Goal: Information Seeking & Learning: Check status

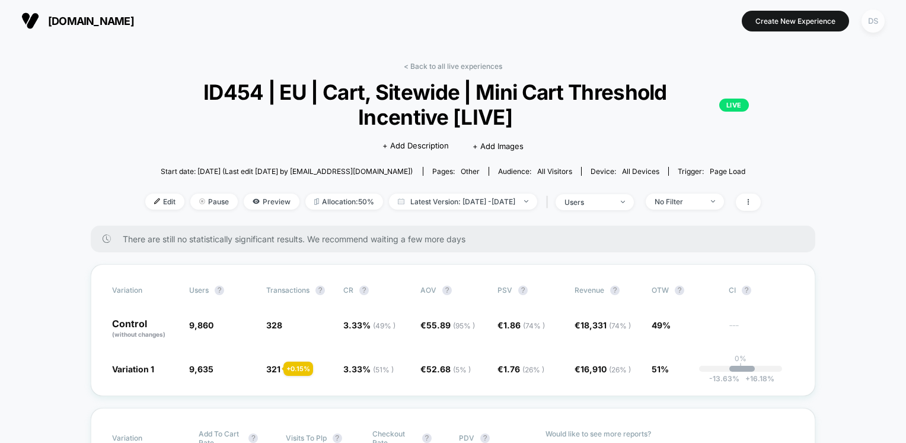
click at [872, 27] on div "DS" at bounding box center [873, 20] width 23 height 23
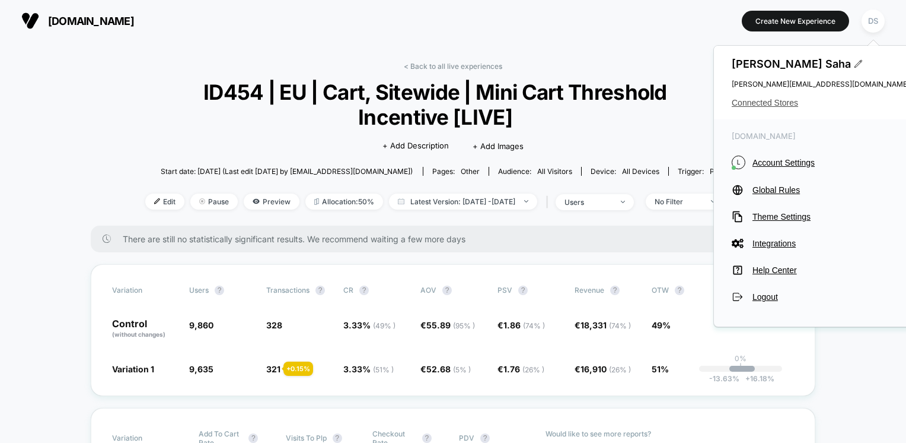
click at [795, 108] on div "Debanjana Saha Debanjana@echologyx.com Connected Stores" at bounding box center [821, 83] width 214 height 74
click at [778, 100] on span "Connected Stores" at bounding box center [821, 102] width 178 height 9
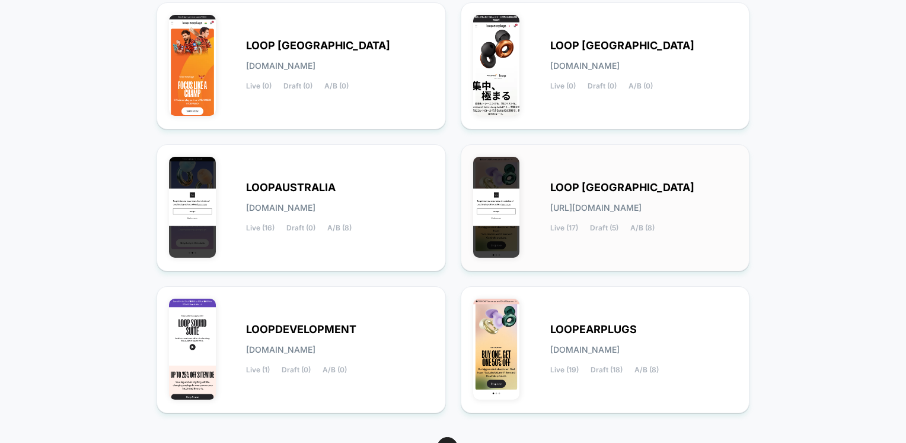
scroll to position [178, 0]
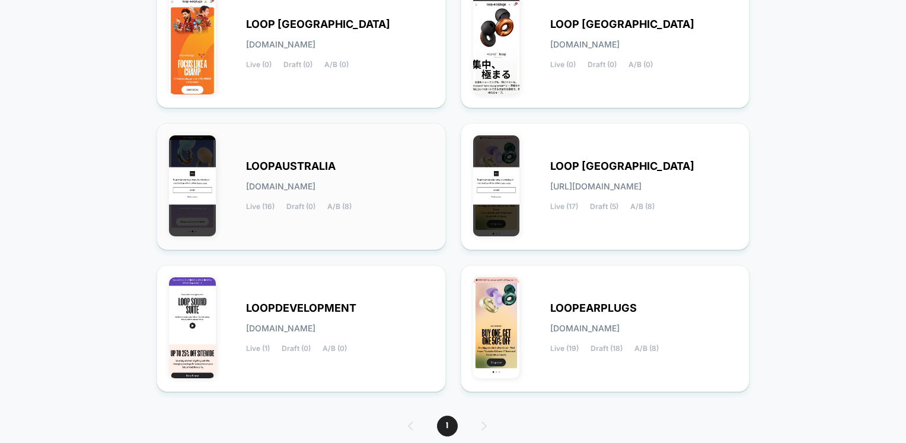
click at [286, 179] on div "LOOPAUSTRALIA loopaustralia.myshopify.com Live (16) Draft (0) A/B (8)" at bounding box center [339, 186] width 187 height 49
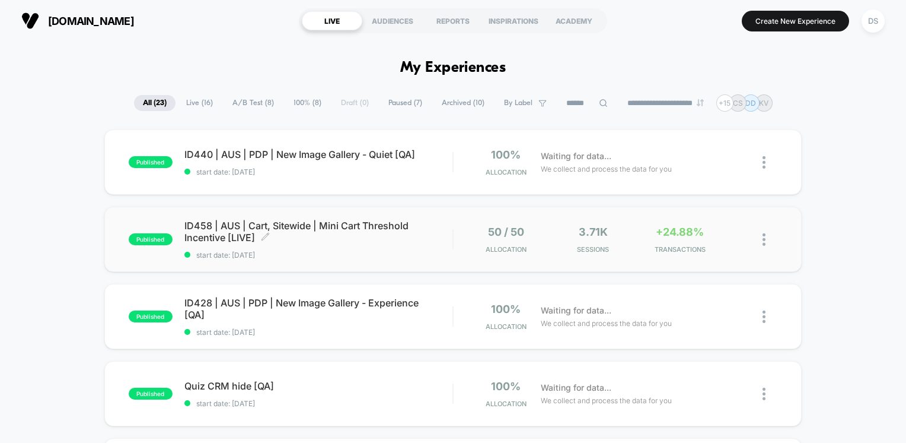
click at [280, 227] on span "ID458 | AUS | Cart, Sitewide | Mini Cart Threshold Incentive [LIVE] Click to ed…" at bounding box center [318, 231] width 269 height 24
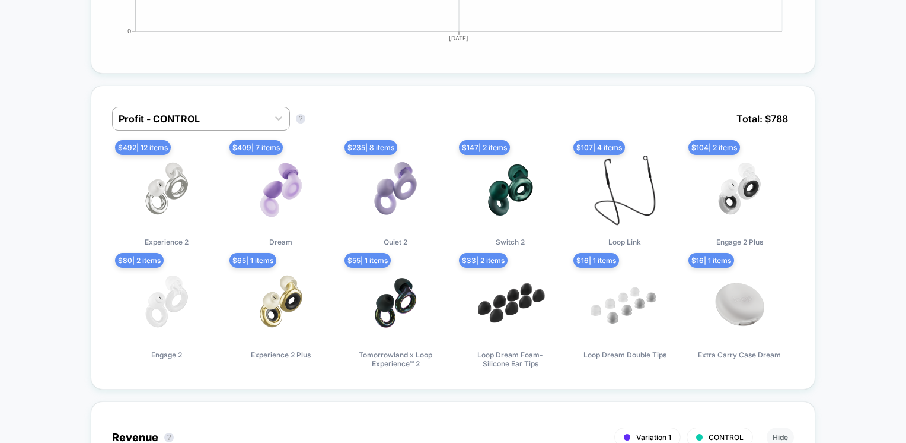
scroll to position [771, 0]
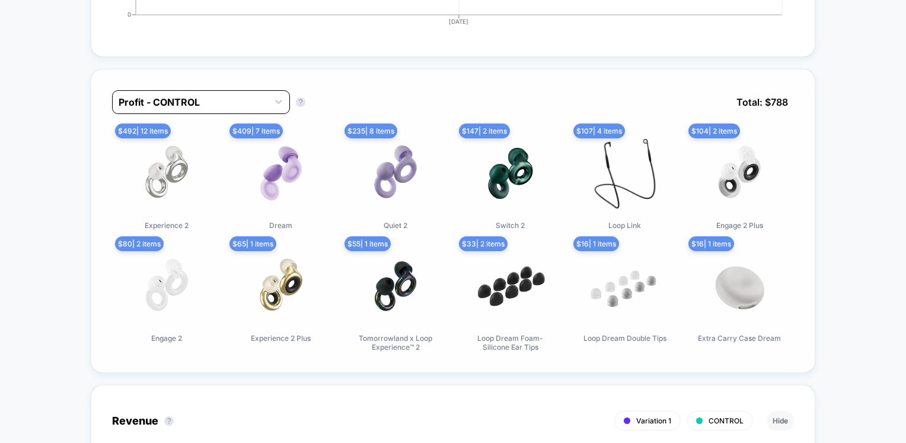
click at [227, 100] on div at bounding box center [191, 102] width 144 height 14
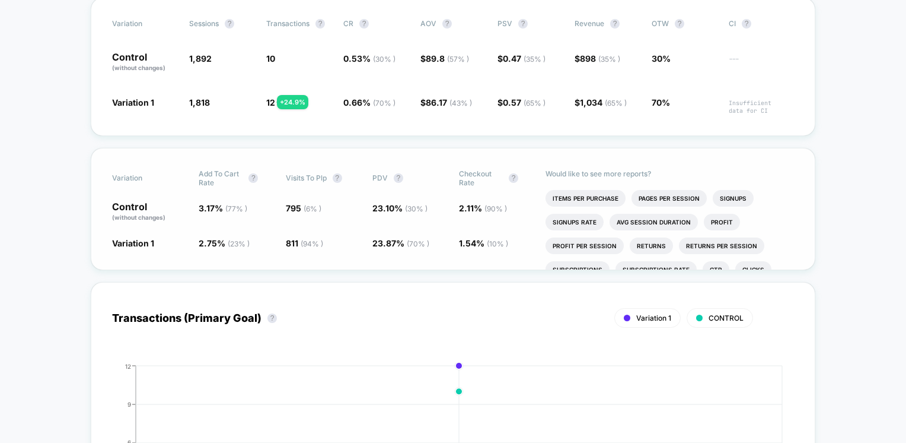
scroll to position [0, 0]
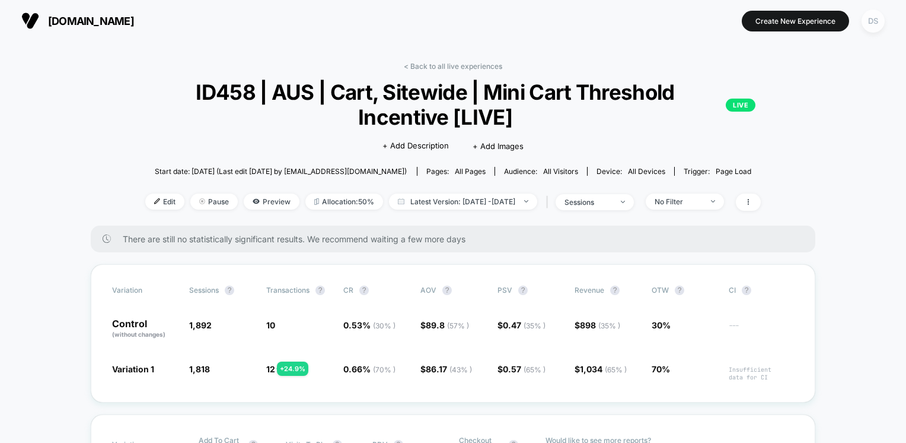
click at [866, 19] on div "DS" at bounding box center [873, 20] width 23 height 23
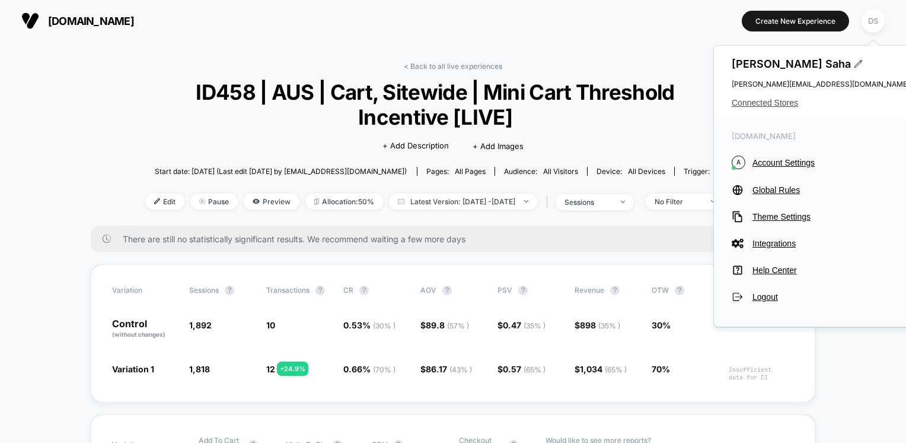
click at [760, 103] on span "Connected Stores" at bounding box center [821, 102] width 178 height 9
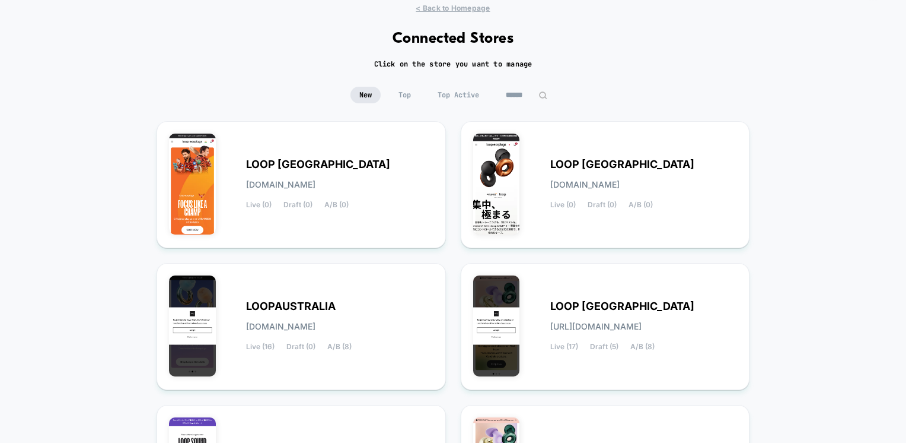
scroll to position [59, 0]
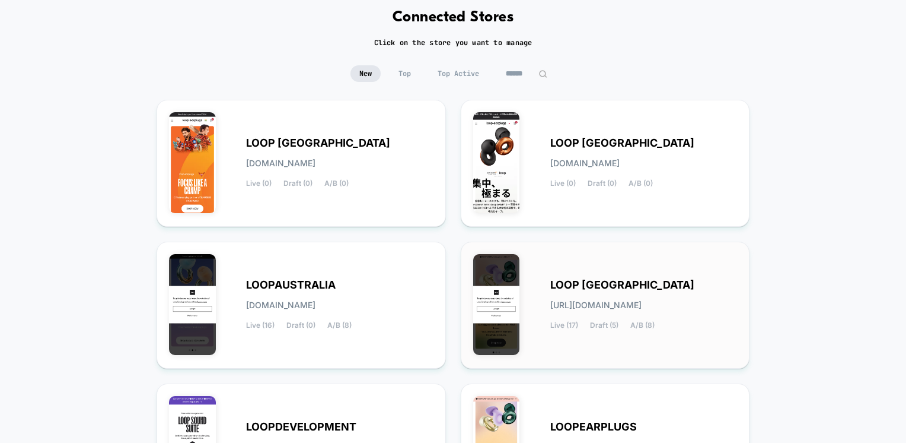
click at [569, 286] on span "LOOP [GEOGRAPHIC_DATA]" at bounding box center [623, 285] width 144 height 8
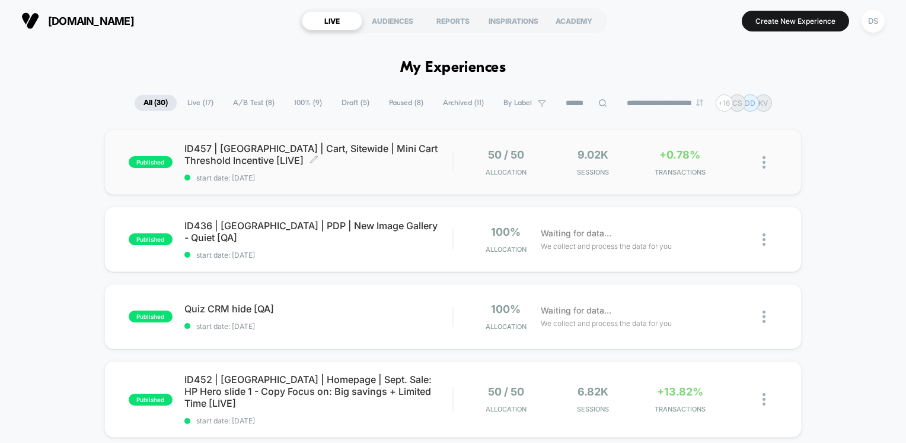
click at [331, 154] on span "ID457 | [GEOGRAPHIC_DATA] | Cart, Sitewide | Mini Cart Threshold Incentive [LIV…" at bounding box center [318, 154] width 269 height 24
click at [622, 170] on span "Sessions" at bounding box center [593, 172] width 81 height 8
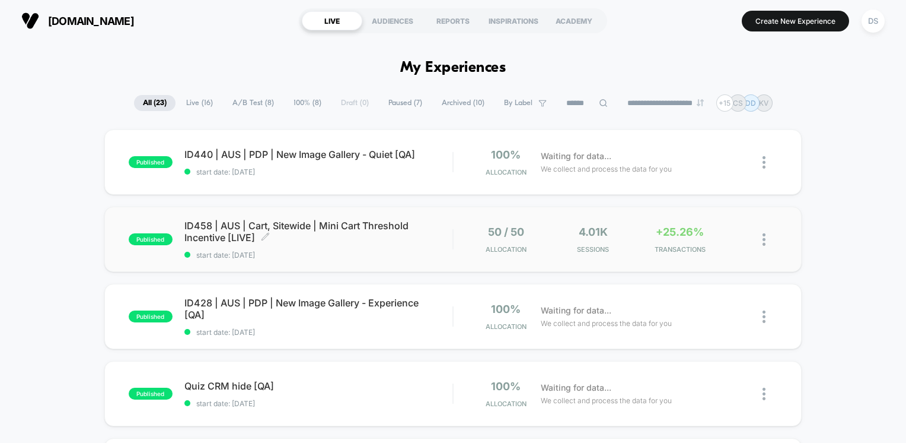
click at [222, 233] on span "ID458 | AUS | Cart, Sitewide | Mini Cart Threshold Incentive [LIVE] Click to ed…" at bounding box center [318, 231] width 269 height 24
click at [867, 20] on div "DS" at bounding box center [873, 20] width 23 height 23
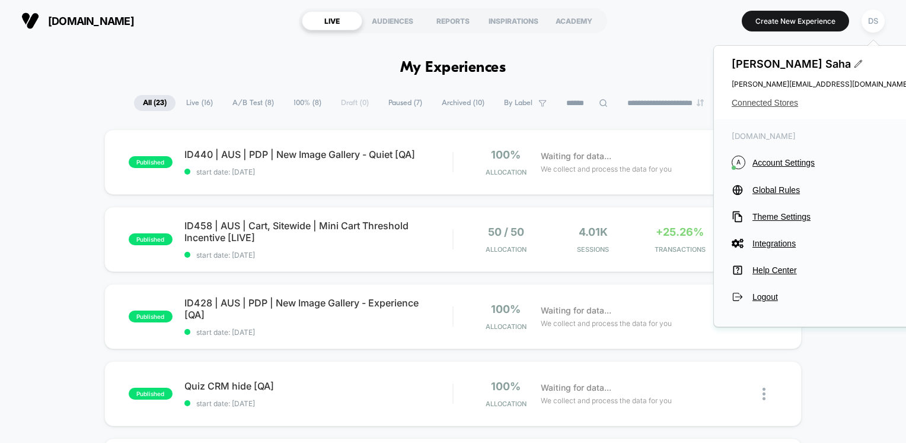
click at [758, 98] on span "Connected Stores" at bounding box center [821, 102] width 178 height 9
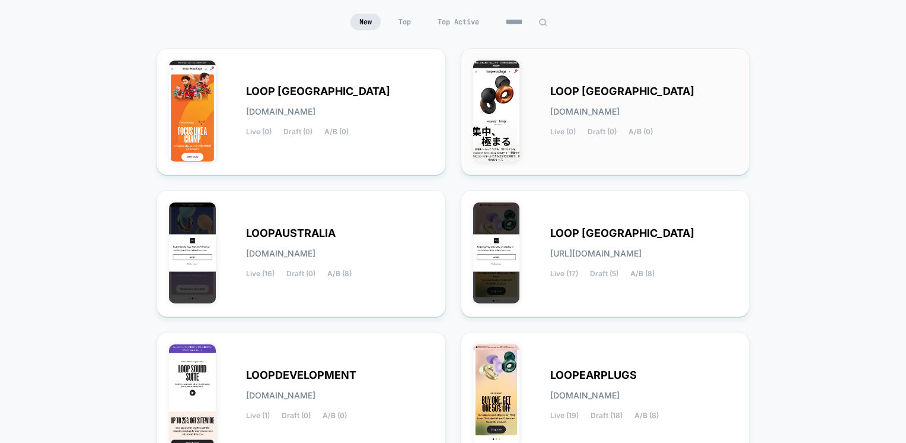
scroll to position [119, 0]
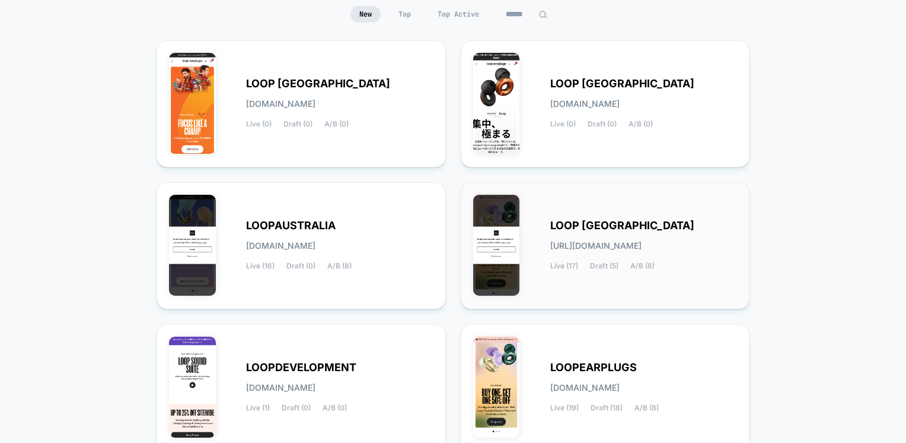
click at [635, 227] on span "LOOP [GEOGRAPHIC_DATA]" at bounding box center [623, 225] width 144 height 8
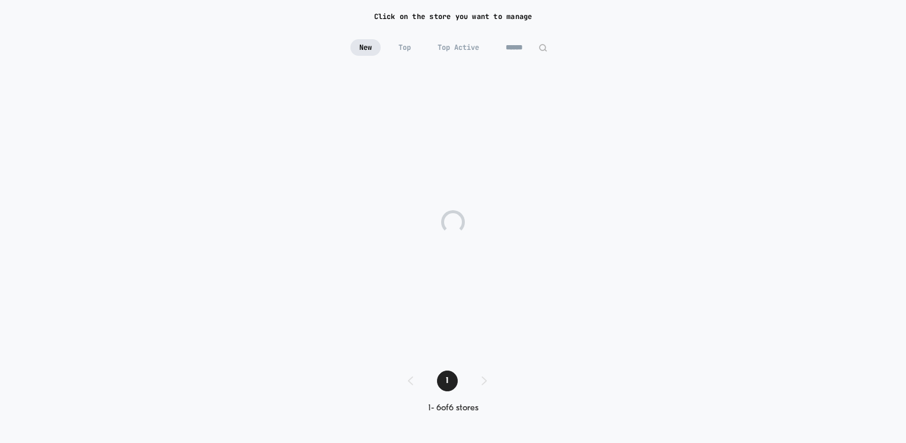
scroll to position [85, 0]
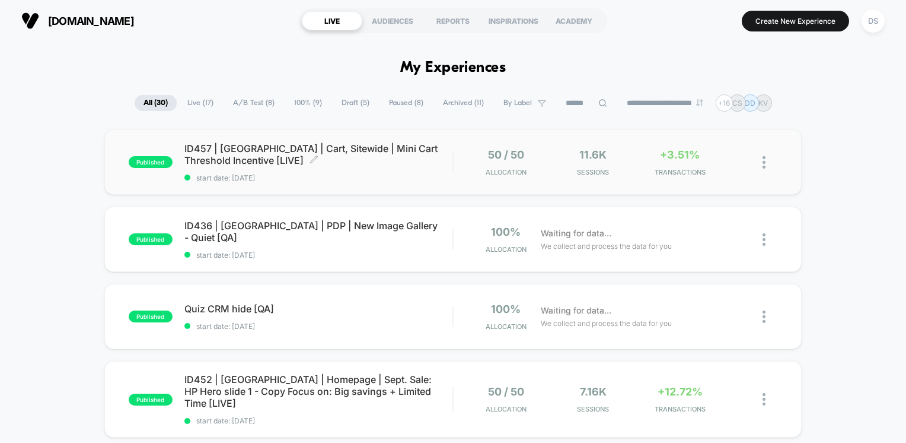
click at [301, 155] on span "ID457 | [GEOGRAPHIC_DATA] | Cart, Sitewide | Mini Cart Threshold Incentive [LIV…" at bounding box center [318, 154] width 269 height 24
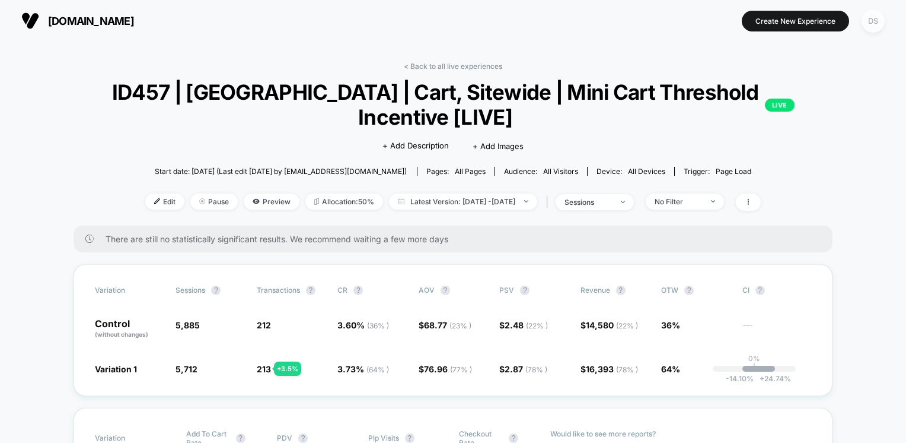
click at [867, 20] on div "DS" at bounding box center [873, 20] width 23 height 23
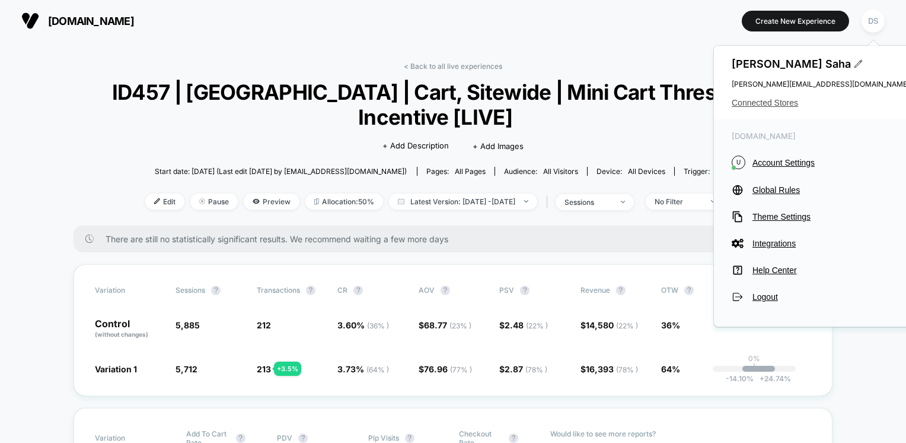
click at [774, 104] on span "Connected Stores" at bounding box center [821, 102] width 178 height 9
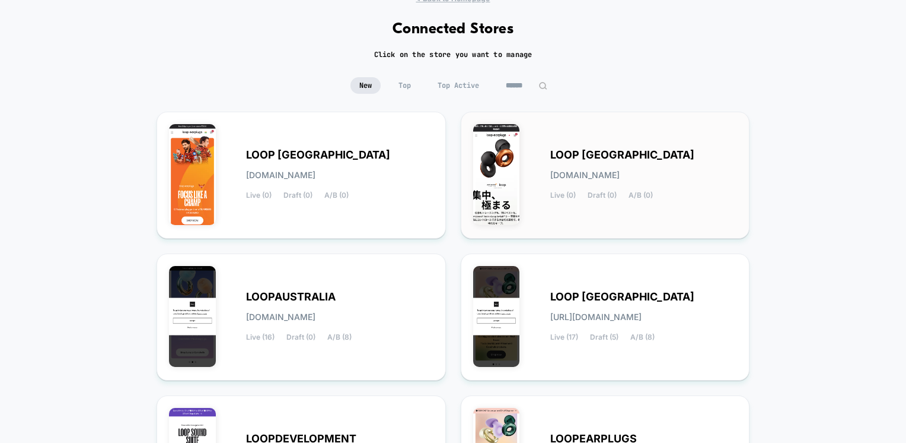
scroll to position [178, 0]
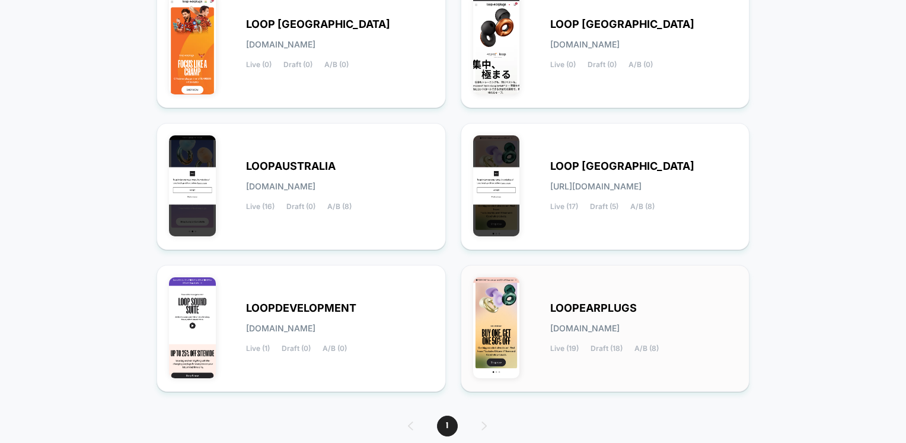
click at [617, 330] on span "[DOMAIN_NAME]" at bounding box center [585, 328] width 69 height 8
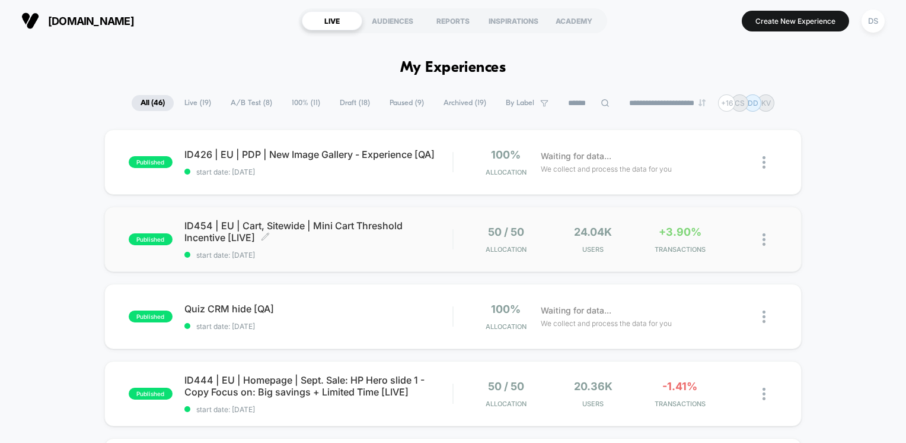
click at [367, 225] on span "ID454 | EU | Cart, Sitewide | Mini Cart Threshold Incentive [LIVE] Click to edi…" at bounding box center [318, 231] width 269 height 24
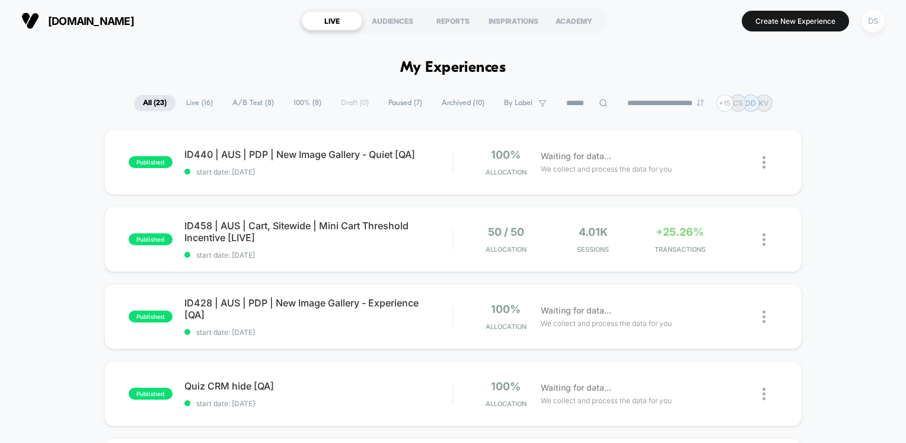
click at [872, 23] on div "DS" at bounding box center [873, 20] width 23 height 23
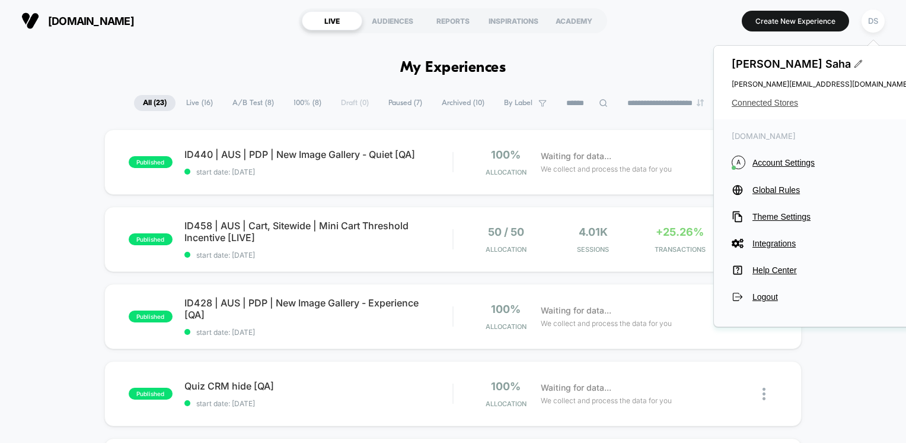
click at [787, 107] on span "Connected Stores" at bounding box center [821, 102] width 178 height 9
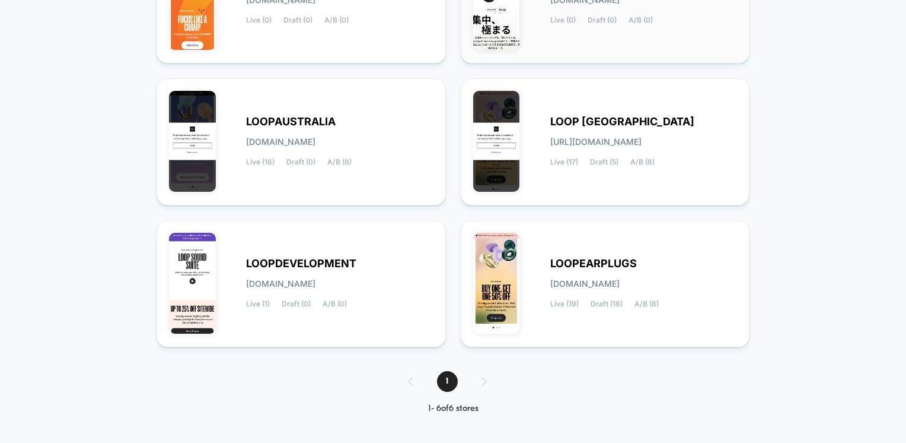
scroll to position [223, 0]
click at [567, 119] on span "LOOP [GEOGRAPHIC_DATA]" at bounding box center [623, 121] width 144 height 8
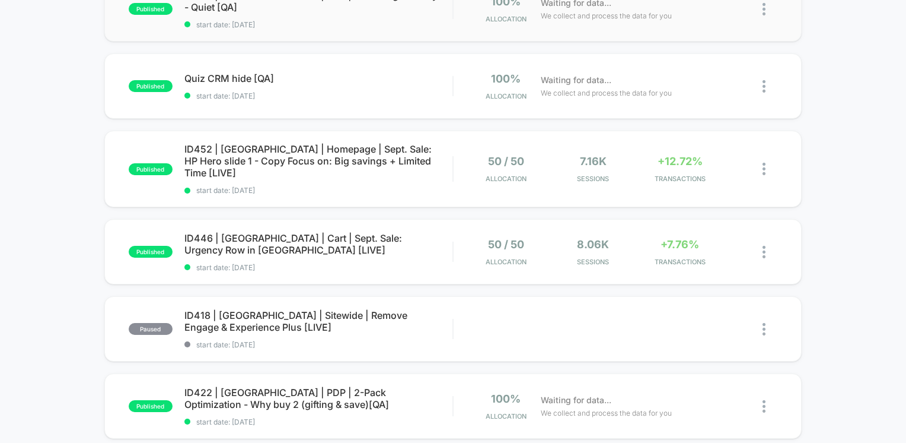
scroll to position [237, 0]
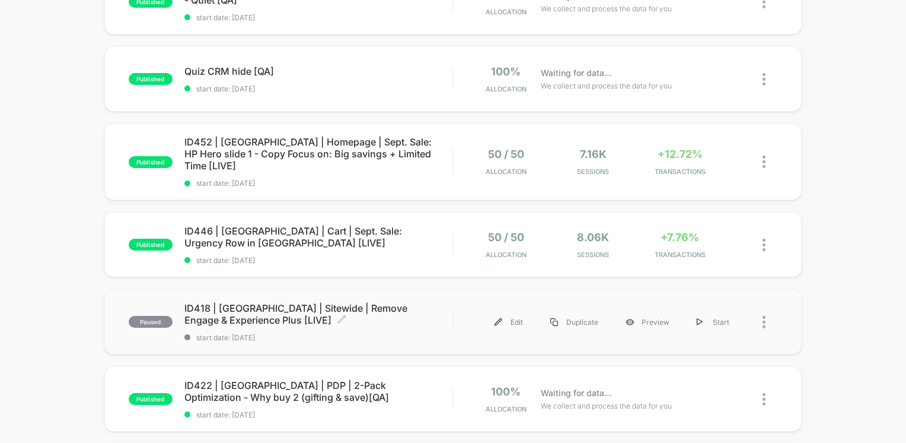
click at [338, 302] on span "ID418 | USA | Sitewide | Remove Engage & Experience Plus [LIVE] Click to edit e…" at bounding box center [318, 314] width 269 height 24
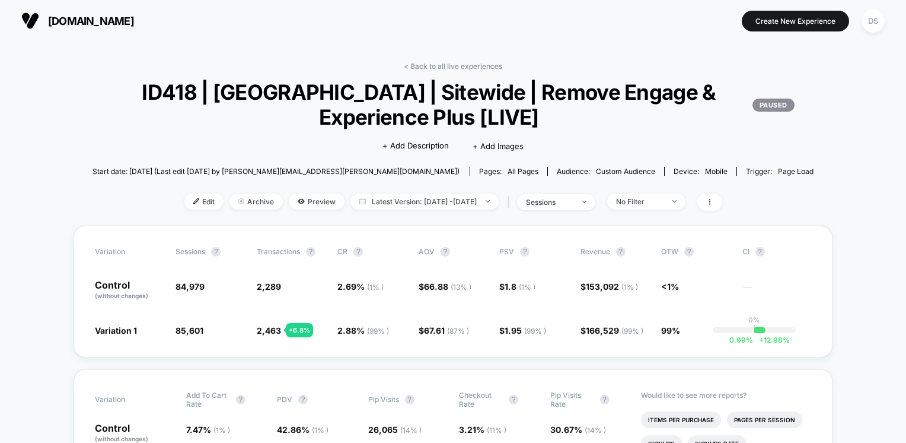
click at [449, 69] on link "< Back to all live experiences" at bounding box center [453, 66] width 98 height 9
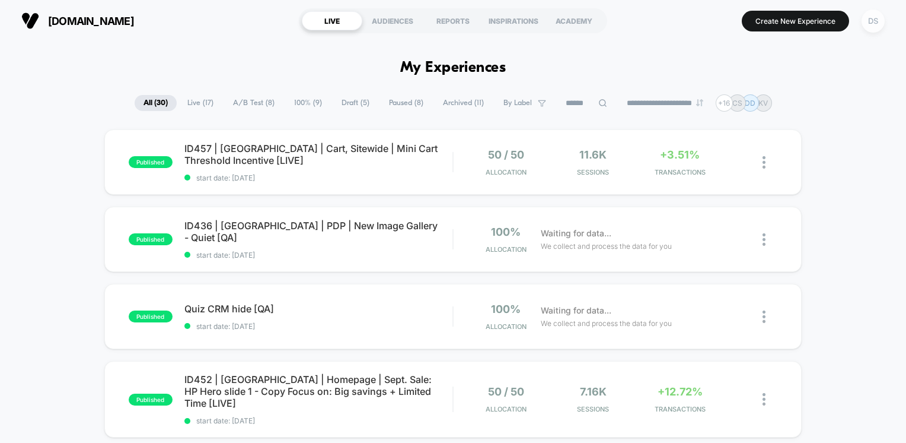
click at [871, 26] on div "DS" at bounding box center [873, 20] width 23 height 23
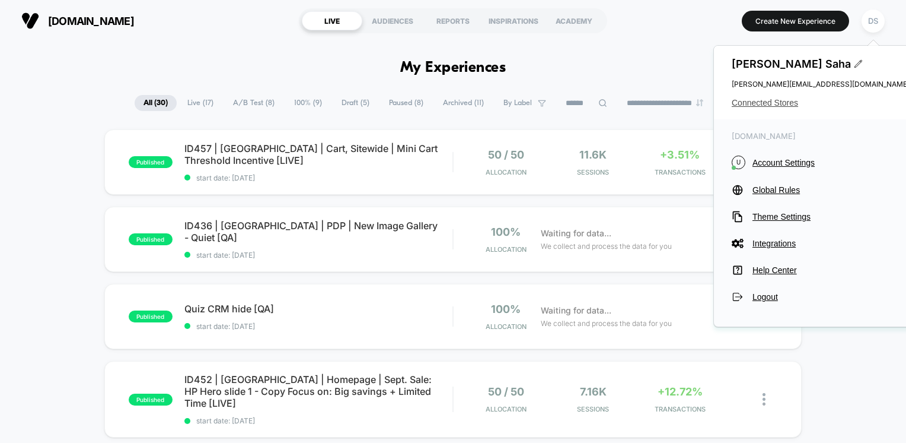
click at [784, 103] on span "Connected Stores" at bounding box center [821, 102] width 178 height 9
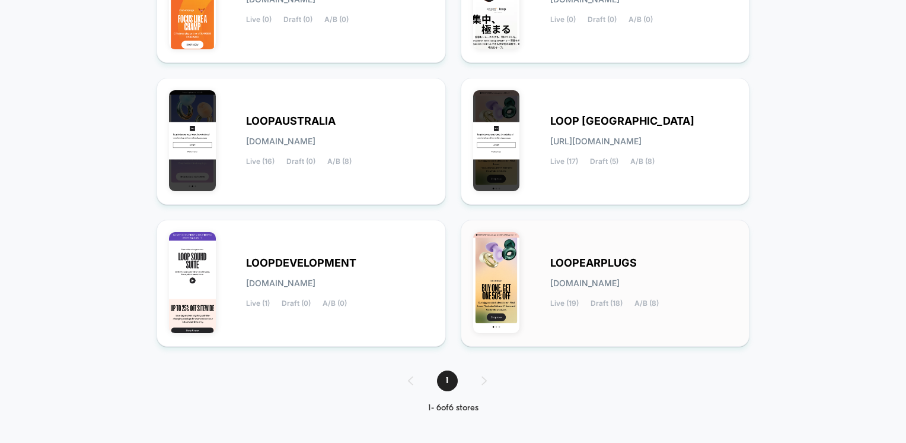
click at [596, 247] on div "LOOPEARPLUGS loopearplugs.myshopify.com Live (19) Draft (18) A/B (8)" at bounding box center [605, 283] width 265 height 102
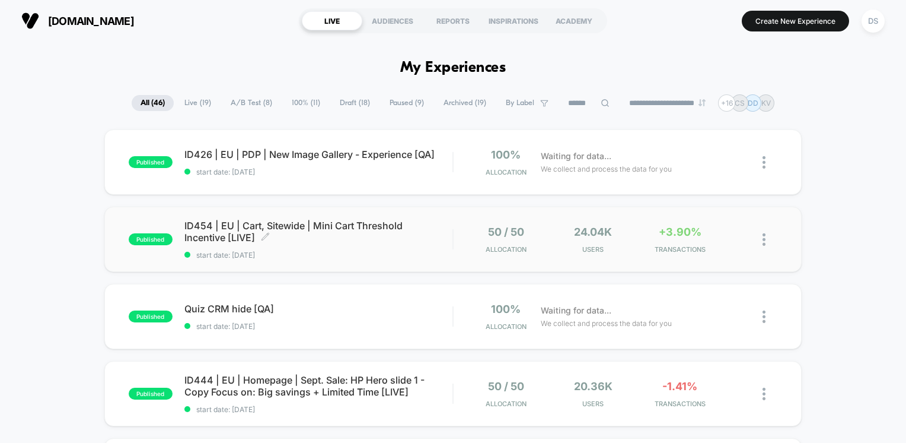
click at [238, 227] on span "ID454 | EU | Cart, Sitewide | Mini Cart Threshold Incentive [LIVE] Click to edi…" at bounding box center [318, 231] width 269 height 24
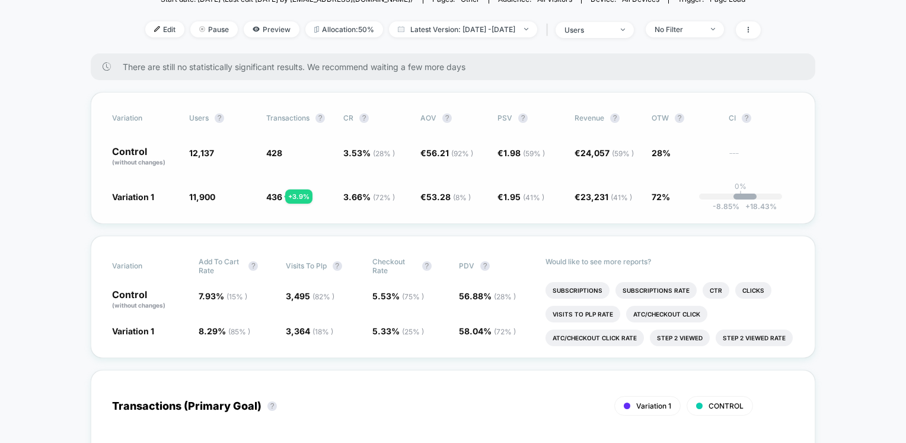
scroll to position [178, 0]
